Goal: Navigation & Orientation: Find specific page/section

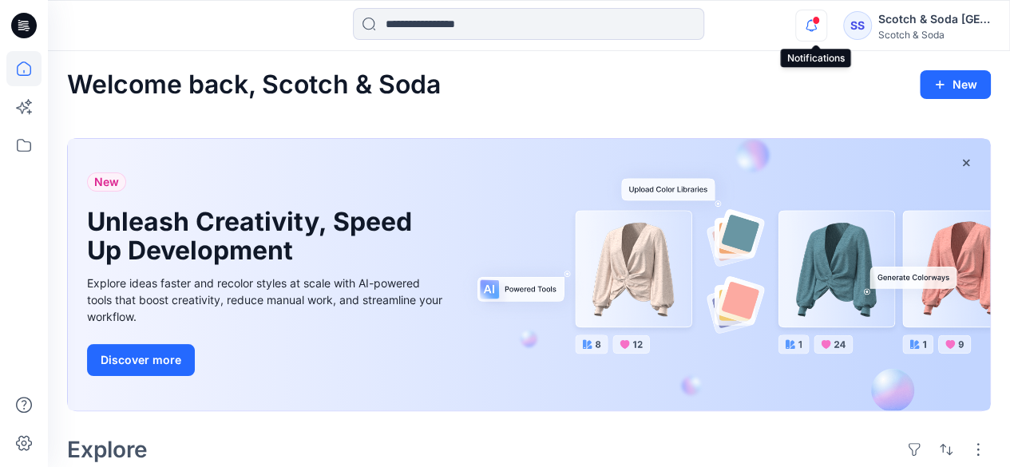
click at [813, 23] on icon "button" at bounding box center [811, 26] width 30 height 32
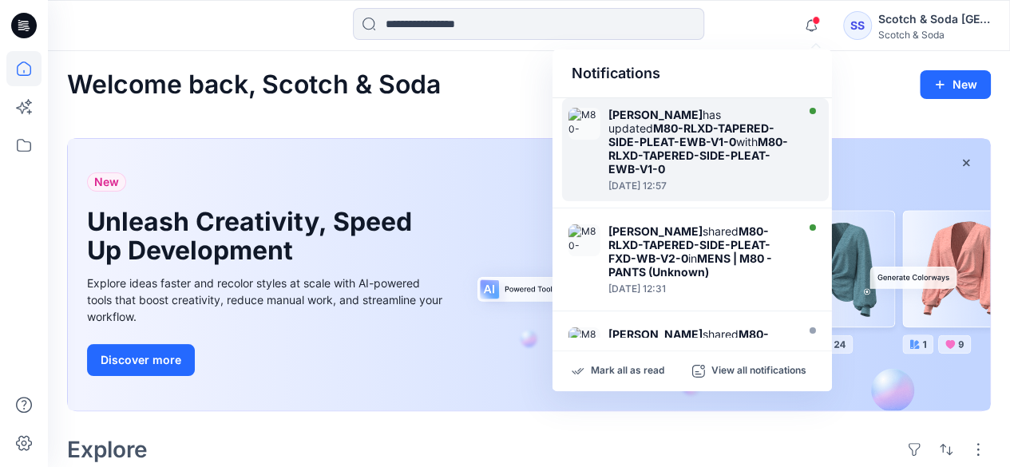
click at [649, 153] on strong "M80-RLXD-TAPERED-SIDE-PLEAT-EWB-V1-0" at bounding box center [698, 155] width 180 height 41
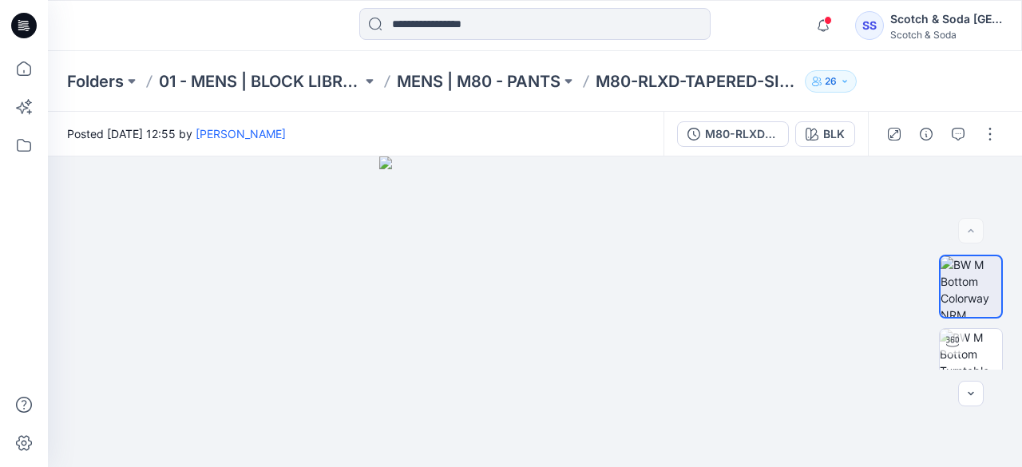
click at [29, 20] on icon at bounding box center [24, 26] width 26 height 26
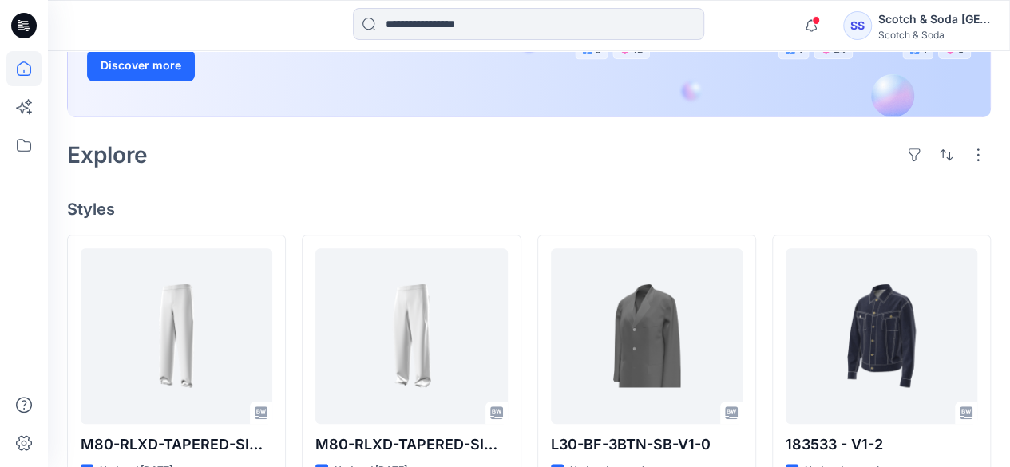
scroll to position [319, 0]
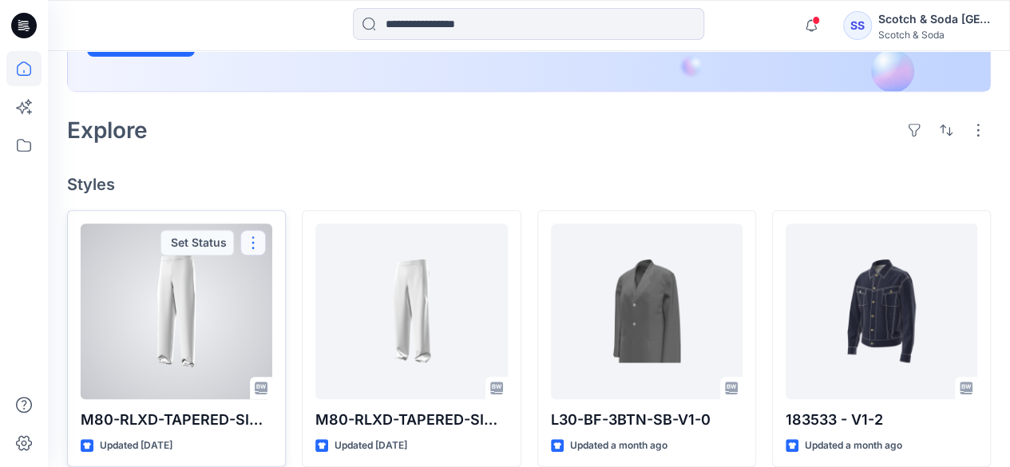
click at [255, 237] on button "button" at bounding box center [253, 243] width 26 height 26
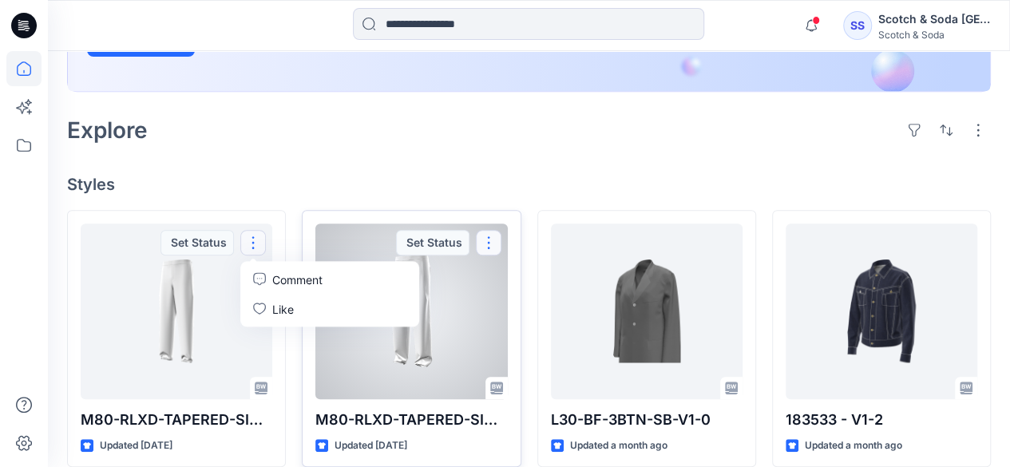
click at [489, 243] on button "button" at bounding box center [489, 243] width 26 height 26
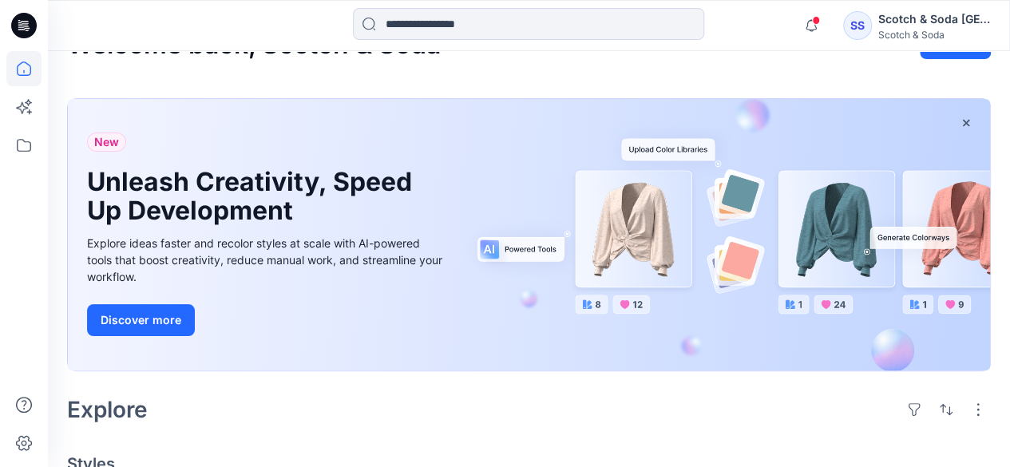
scroll to position [0, 0]
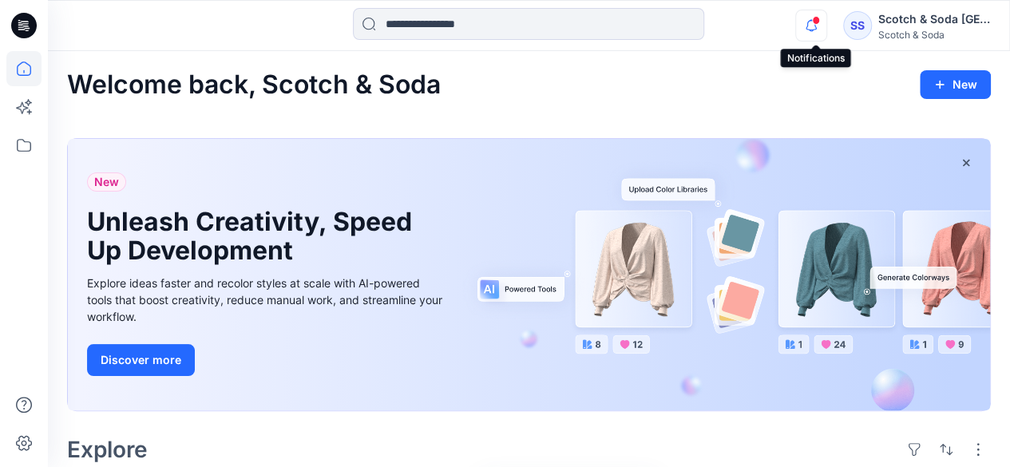
click at [811, 26] on icon "button" at bounding box center [810, 25] width 11 height 10
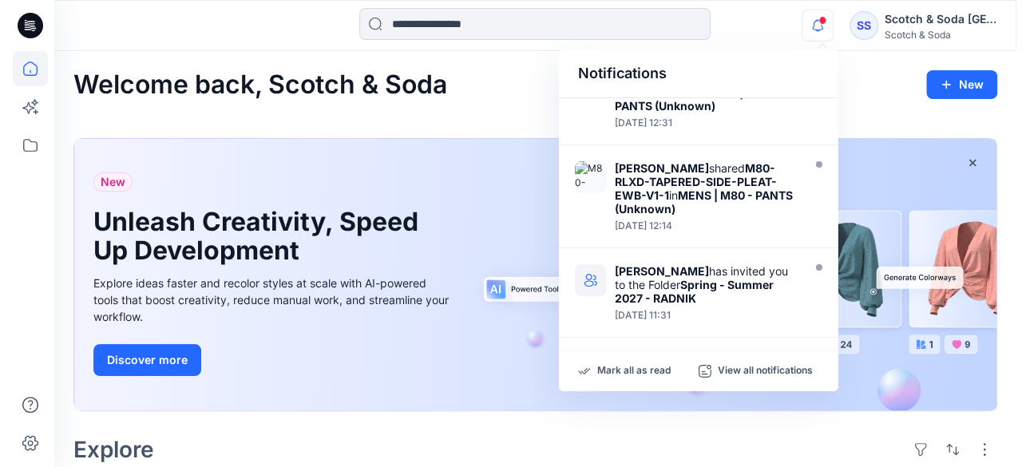
scroll to position [167, 0]
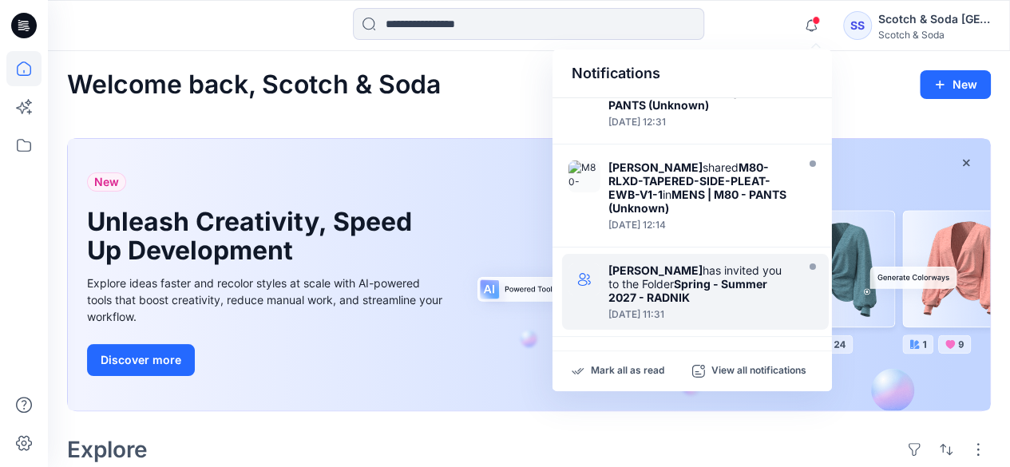
click at [661, 283] on div "[PERSON_NAME] has invited you to the Folder Spring - Summer 2027 - [PERSON_NAME]" at bounding box center [700, 283] width 184 height 41
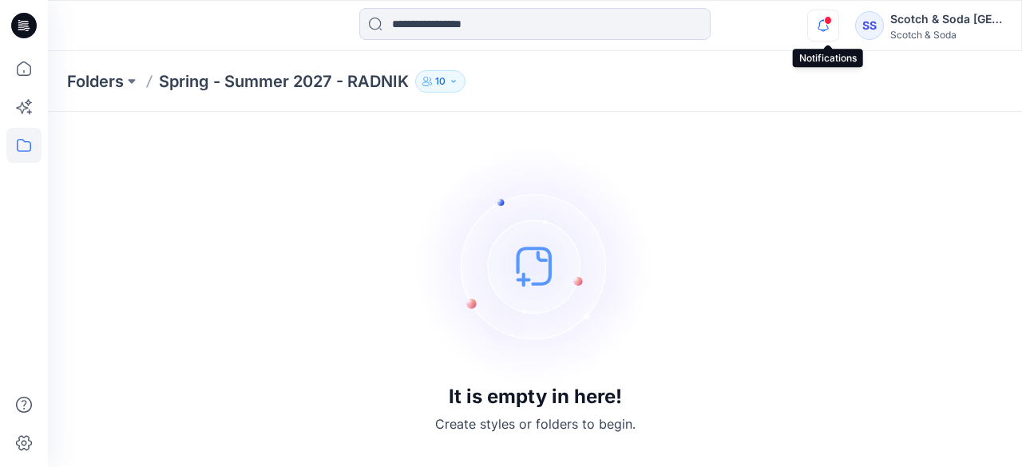
click at [827, 26] on icon "button" at bounding box center [823, 26] width 30 height 32
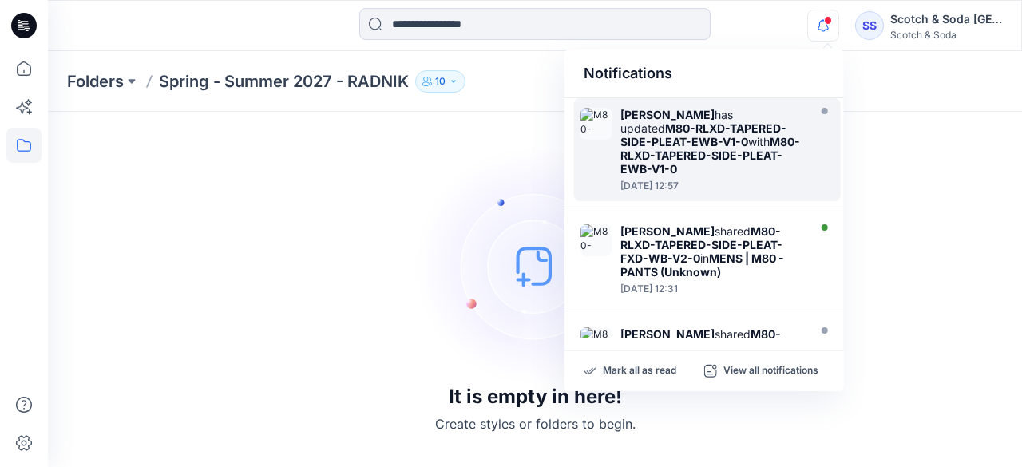
click at [675, 141] on strong "M80-RLXD-TAPERED-SIDE-PLEAT-EWB-V1-0" at bounding box center [703, 134] width 166 height 27
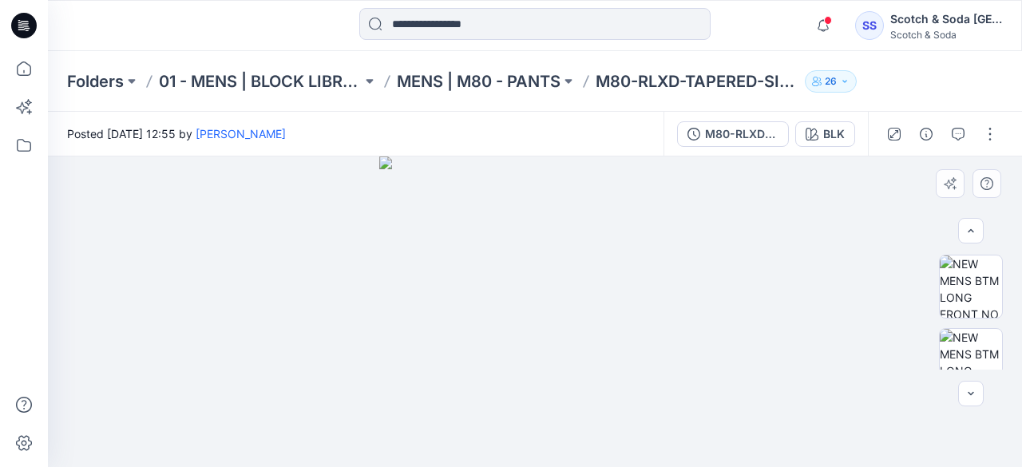
scroll to position [536, 0]
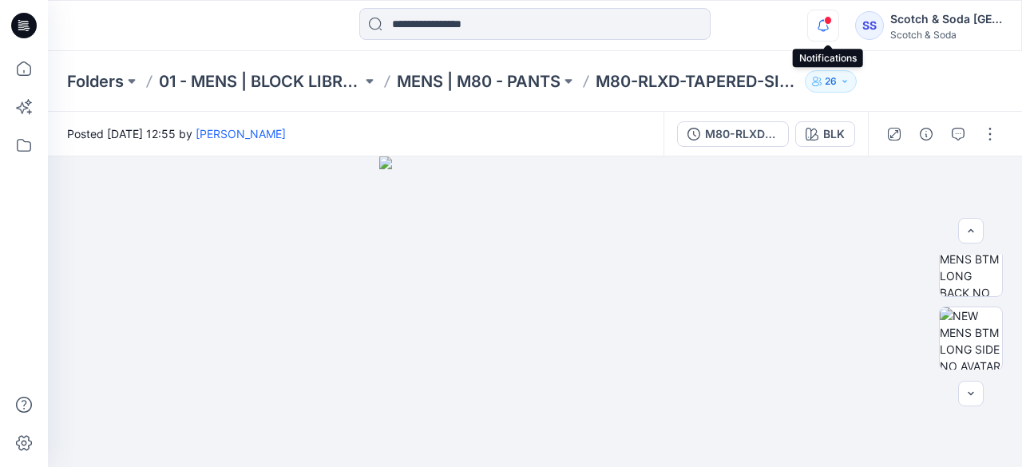
click at [825, 25] on icon "button" at bounding box center [823, 26] width 30 height 32
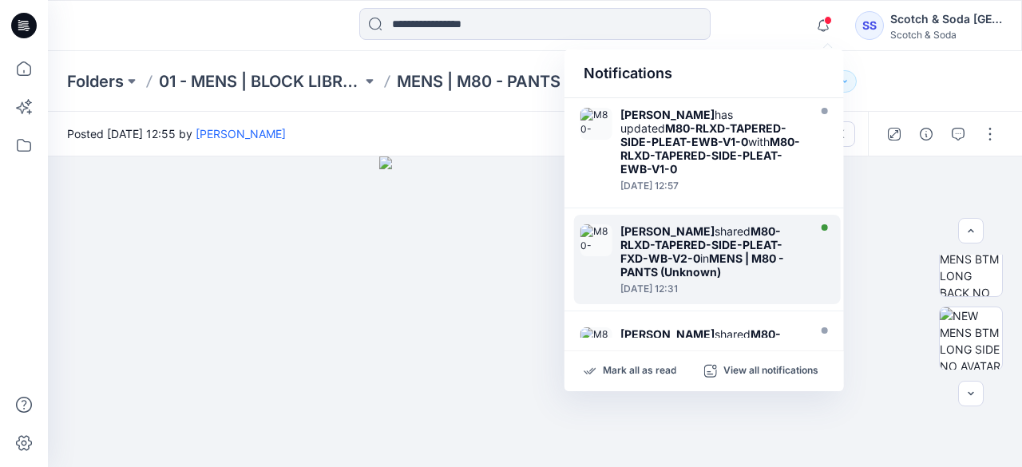
click at [650, 263] on strong "MENS | M80 - PANTS (Unknown)" at bounding box center [702, 264] width 164 height 27
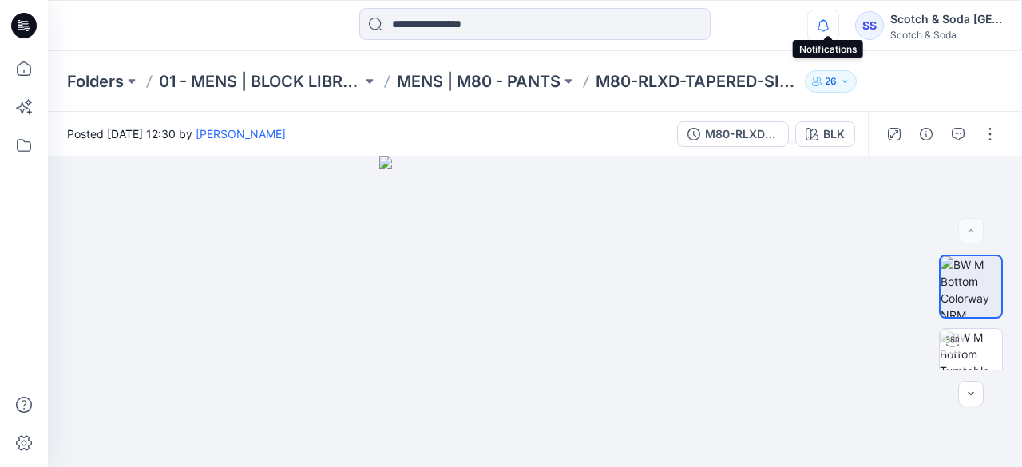
click at [825, 25] on icon "button" at bounding box center [823, 26] width 30 height 32
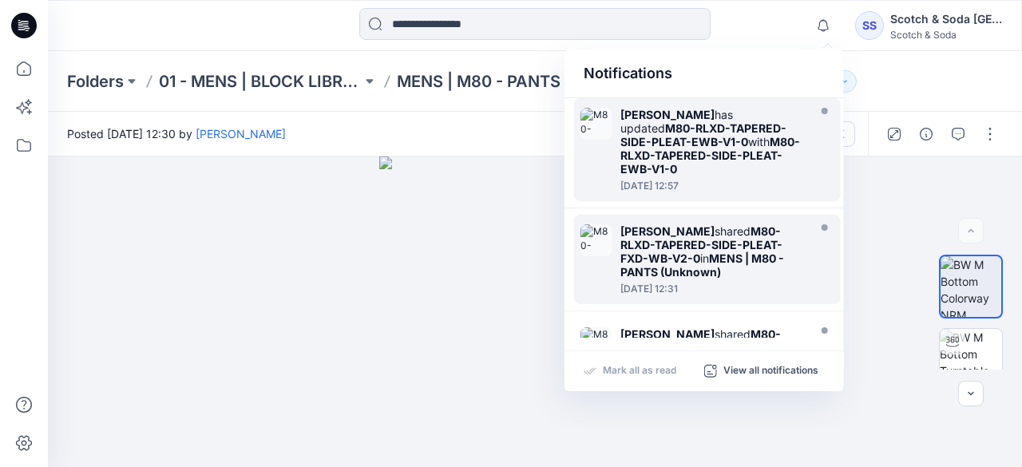
click at [725, 135] on strong "M80-RLXD-TAPERED-SIDE-PLEAT-EWB-V1-0" at bounding box center [710, 155] width 180 height 41
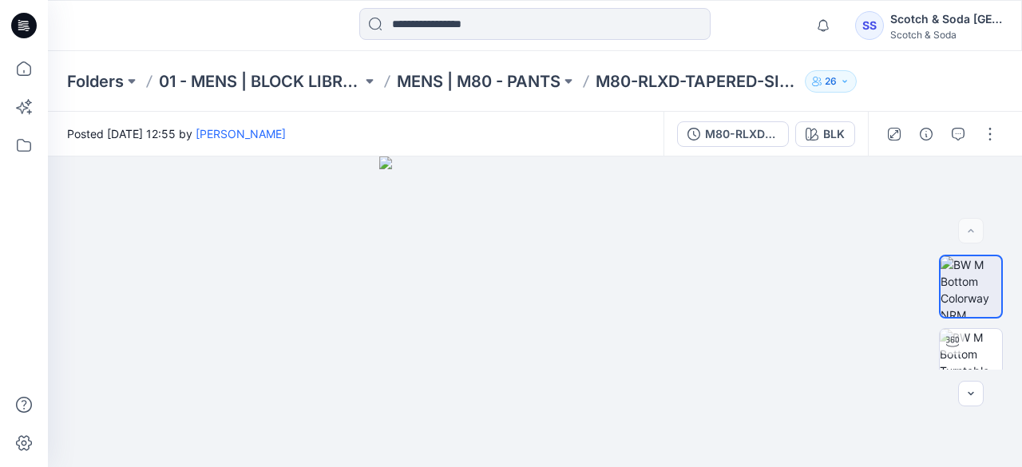
click at [848, 80] on icon "button" at bounding box center [845, 82] width 10 height 10
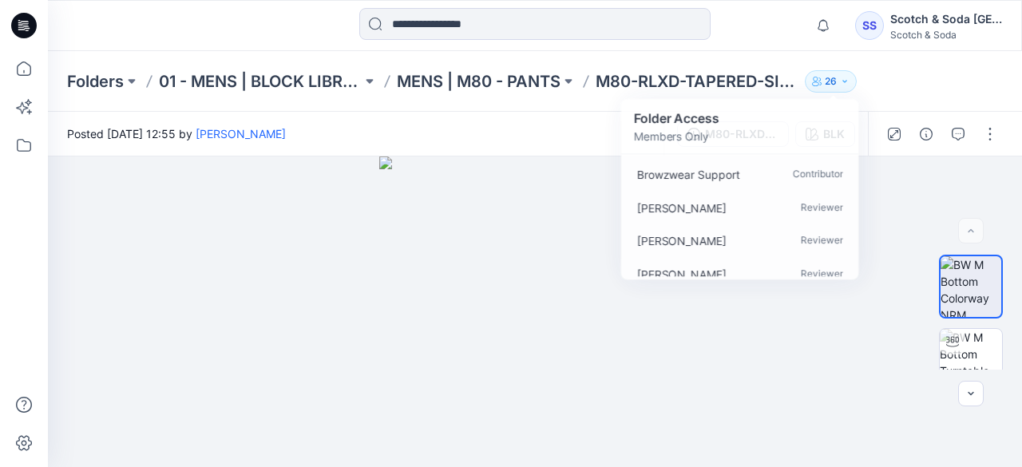
click at [876, 20] on div "SS" at bounding box center [869, 25] width 29 height 29
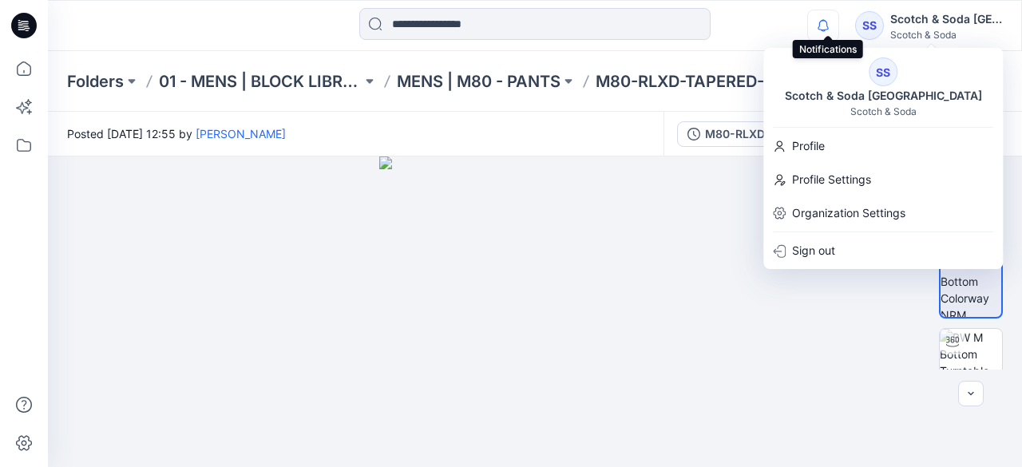
click at [829, 28] on icon "button" at bounding box center [823, 26] width 30 height 32
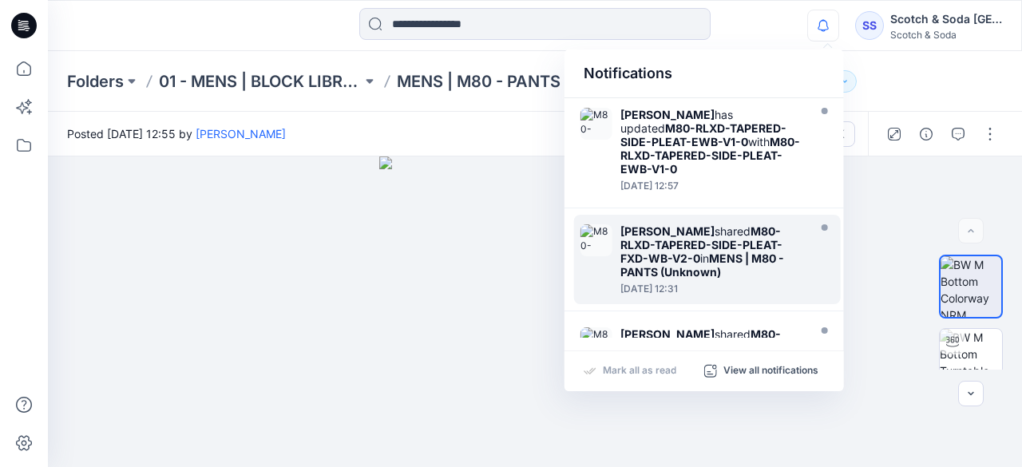
scroll to position [80, 0]
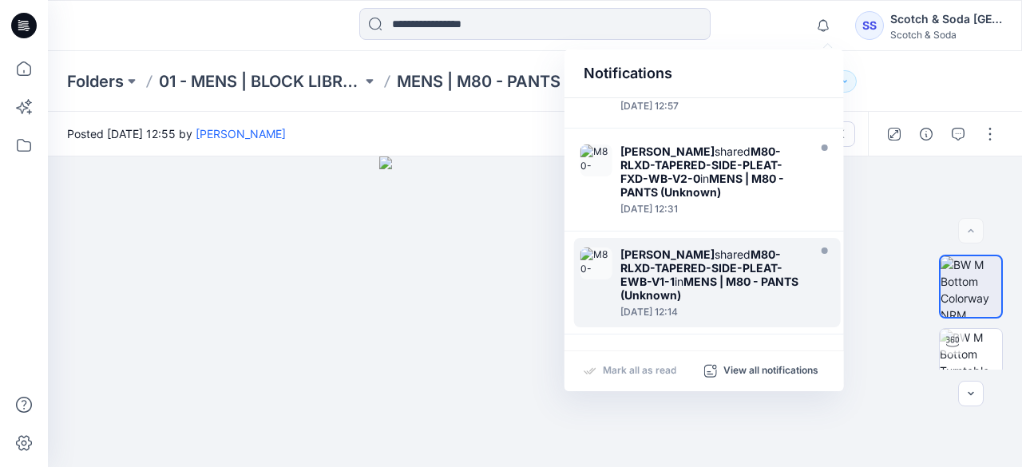
click at [715, 269] on strong "M80-RLXD-TAPERED-SIDE-PLEAT-EWB-V1-1" at bounding box center [701, 267] width 162 height 41
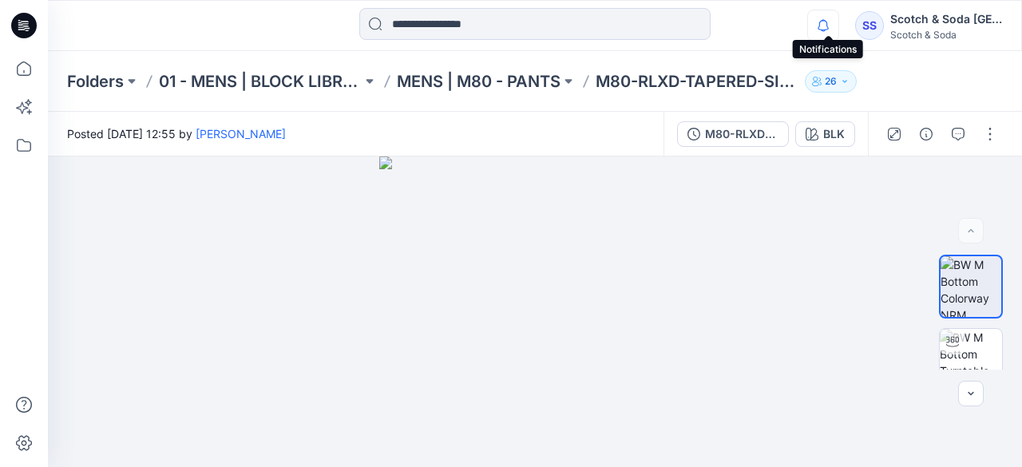
click at [829, 29] on icon "button" at bounding box center [823, 26] width 30 height 32
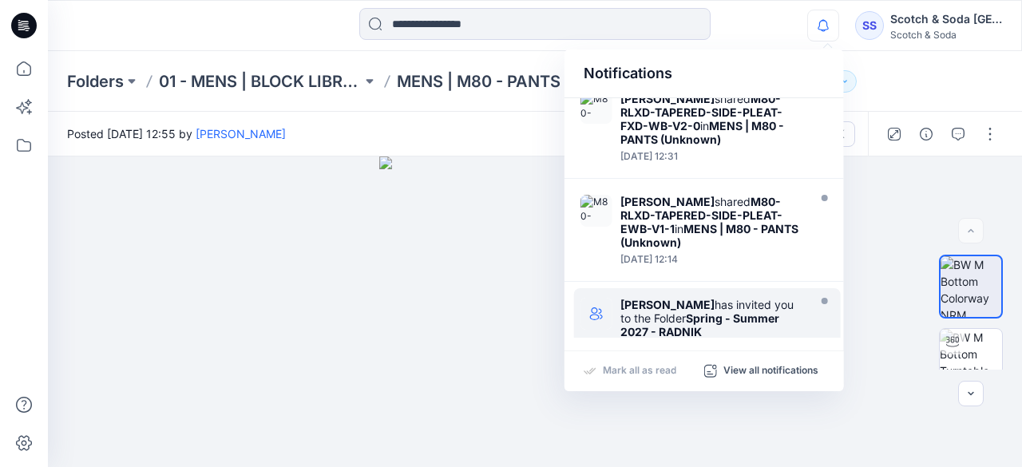
scroll to position [167, 0]
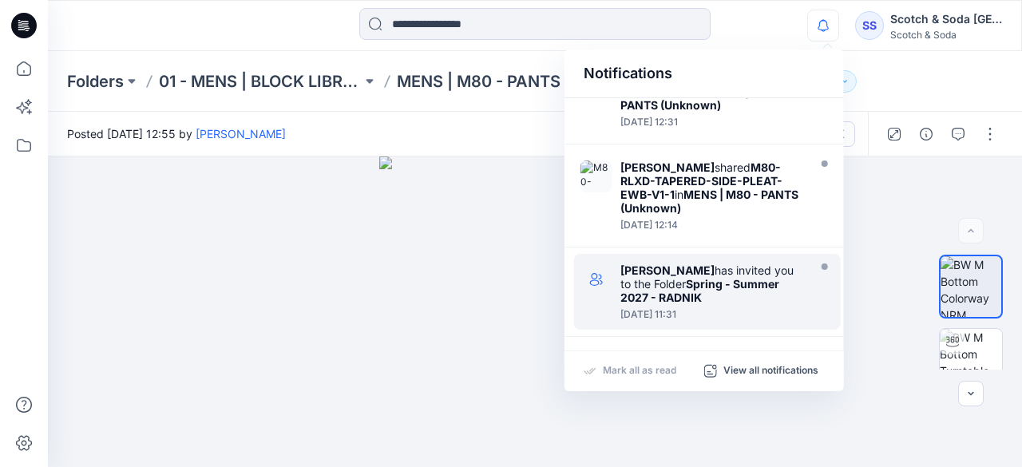
click at [675, 278] on div "[PERSON_NAME] has invited you to the Folder Spring - Summer 2027 - [PERSON_NAME]" at bounding box center [712, 283] width 184 height 41
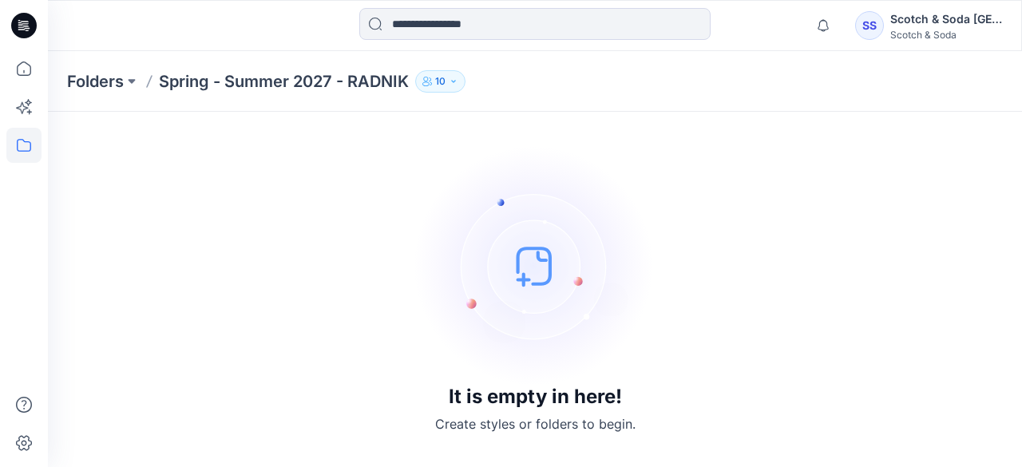
click at [450, 77] on icon "button" at bounding box center [454, 82] width 10 height 10
click at [156, 343] on div "It is empty in here! Create styles or folders to begin." at bounding box center [534, 289] width 935 height 317
click at [875, 23] on div "SS" at bounding box center [869, 25] width 29 height 29
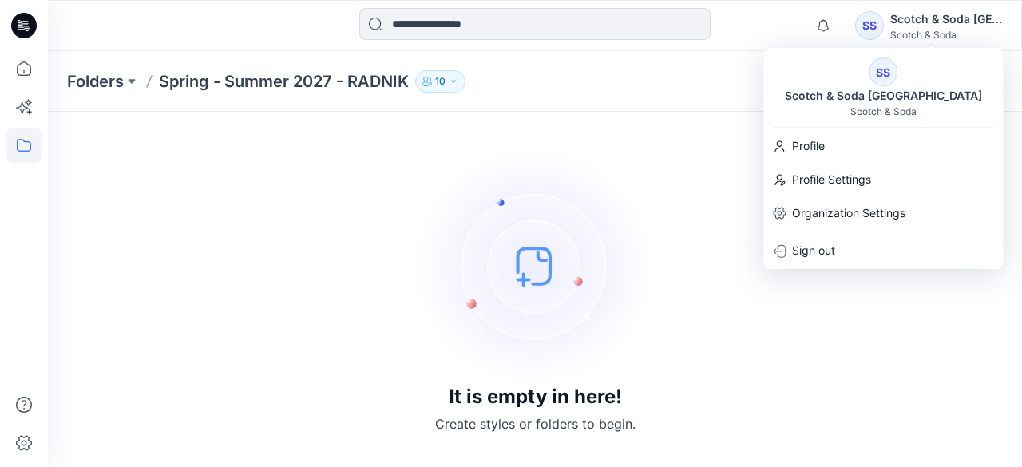
click at [187, 272] on div "It is empty in here! Create styles or folders to begin." at bounding box center [534, 289] width 935 height 317
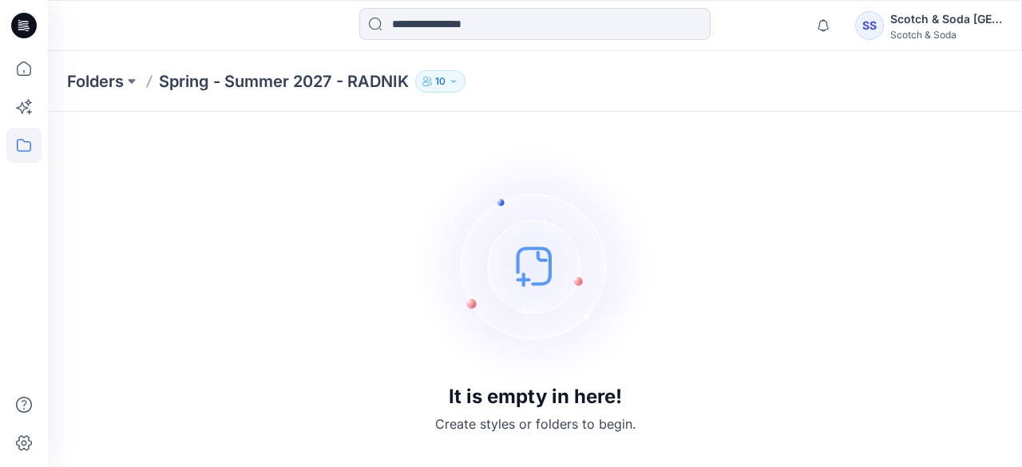
click at [522, 277] on img at bounding box center [534, 265] width 239 height 239
